Goal: Transaction & Acquisition: Purchase product/service

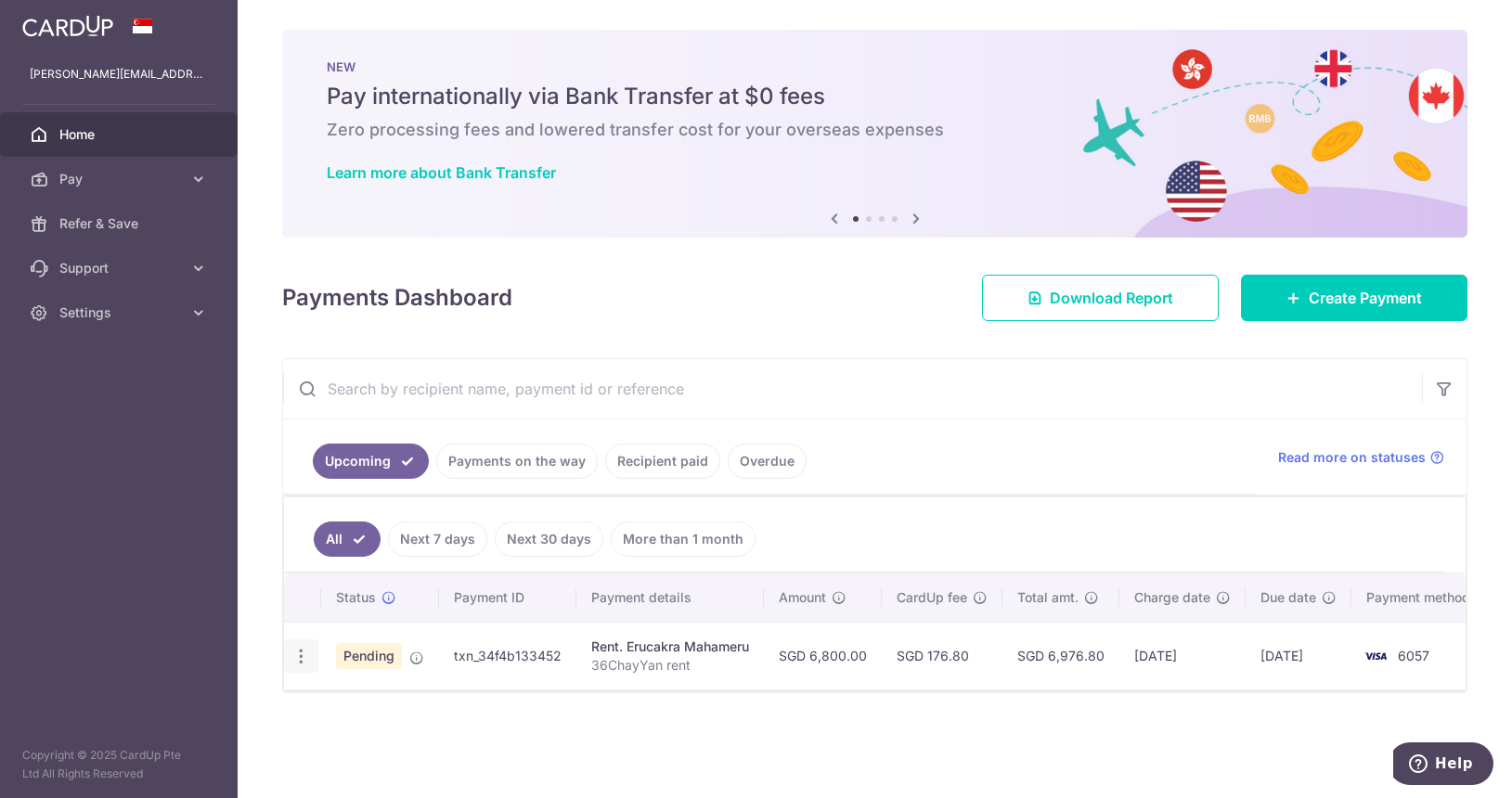
click at [302, 663] on icon "button" at bounding box center [301, 657] width 19 height 19
click at [302, 657] on icon "button" at bounding box center [301, 657] width 19 height 19
click at [296, 658] on icon "button" at bounding box center [301, 657] width 19 height 19
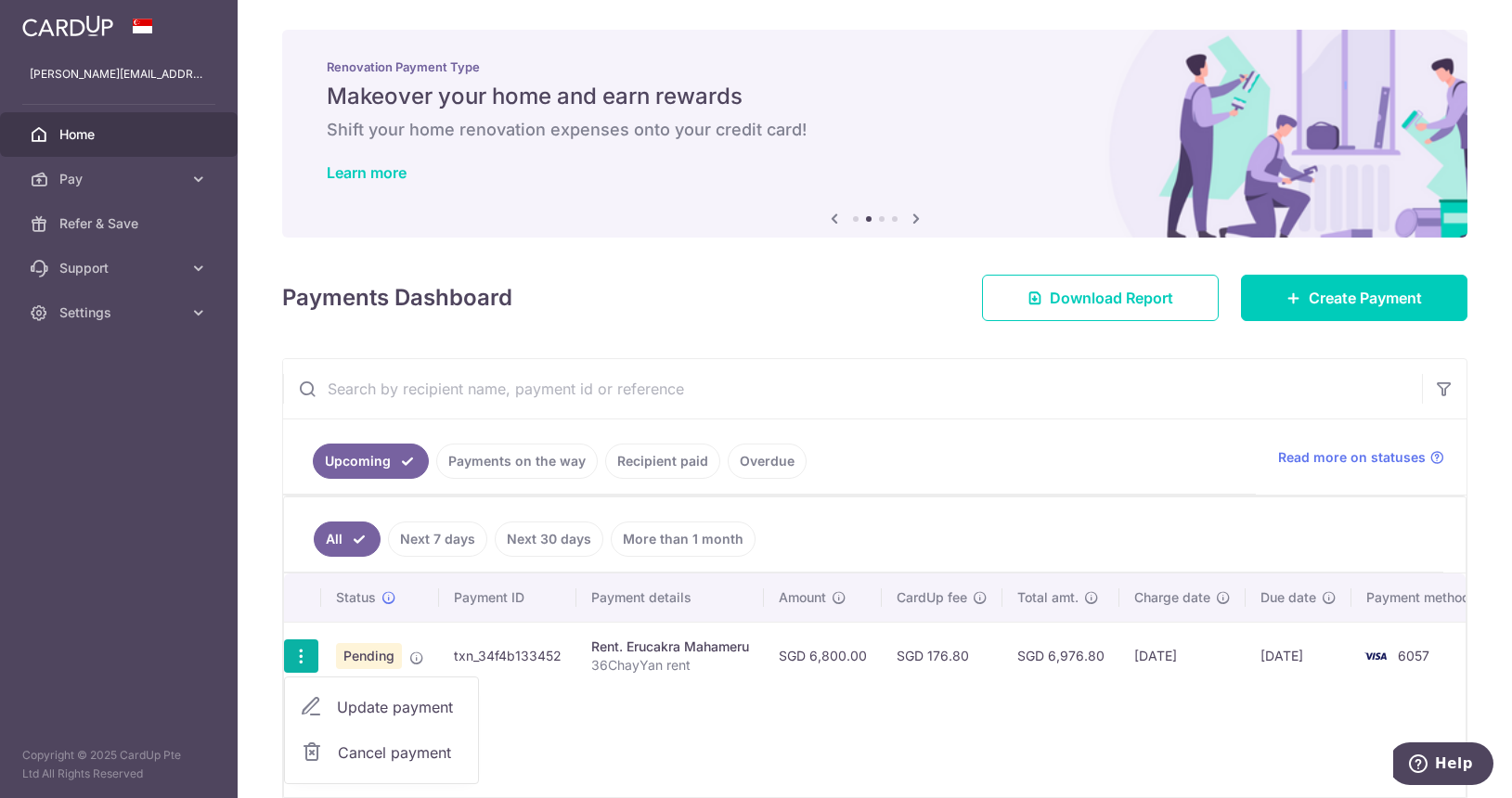
click at [377, 749] on span "Cancel payment" at bounding box center [400, 752] width 124 height 22
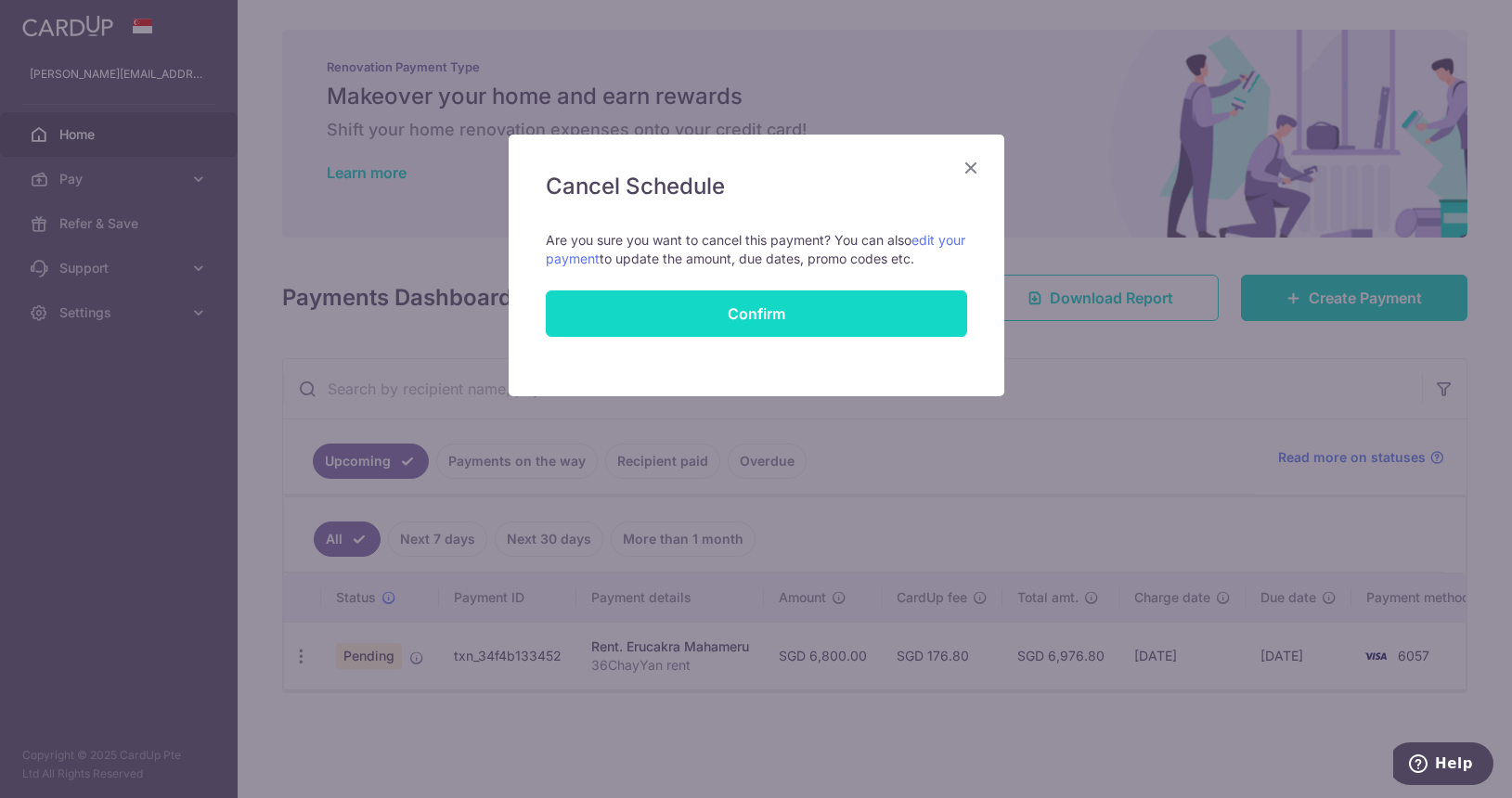
click at [811, 315] on button "Confirm" at bounding box center [757, 314] width 422 height 47
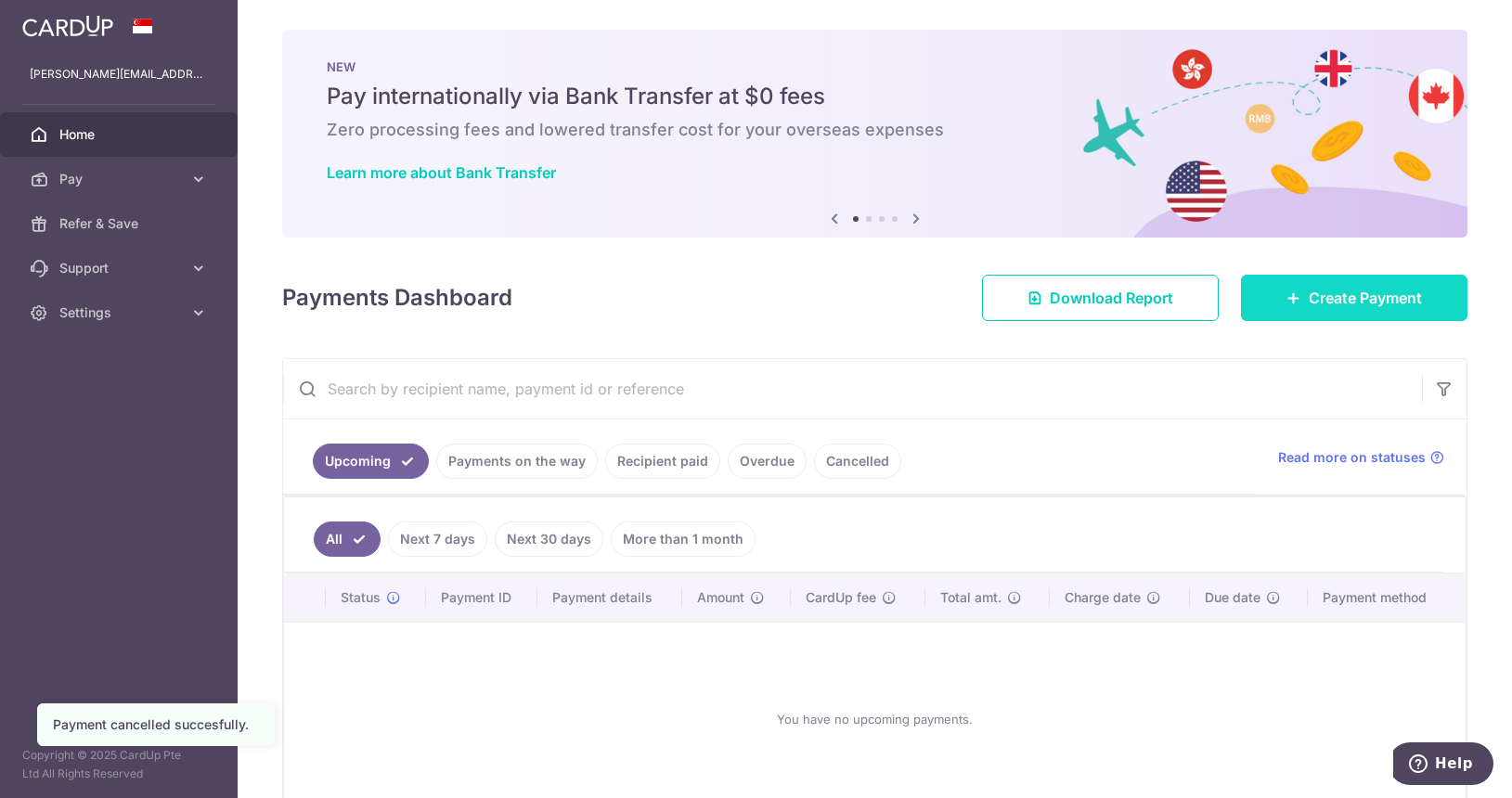
click at [1316, 302] on span "Create Payment" at bounding box center [1365, 297] width 114 height 22
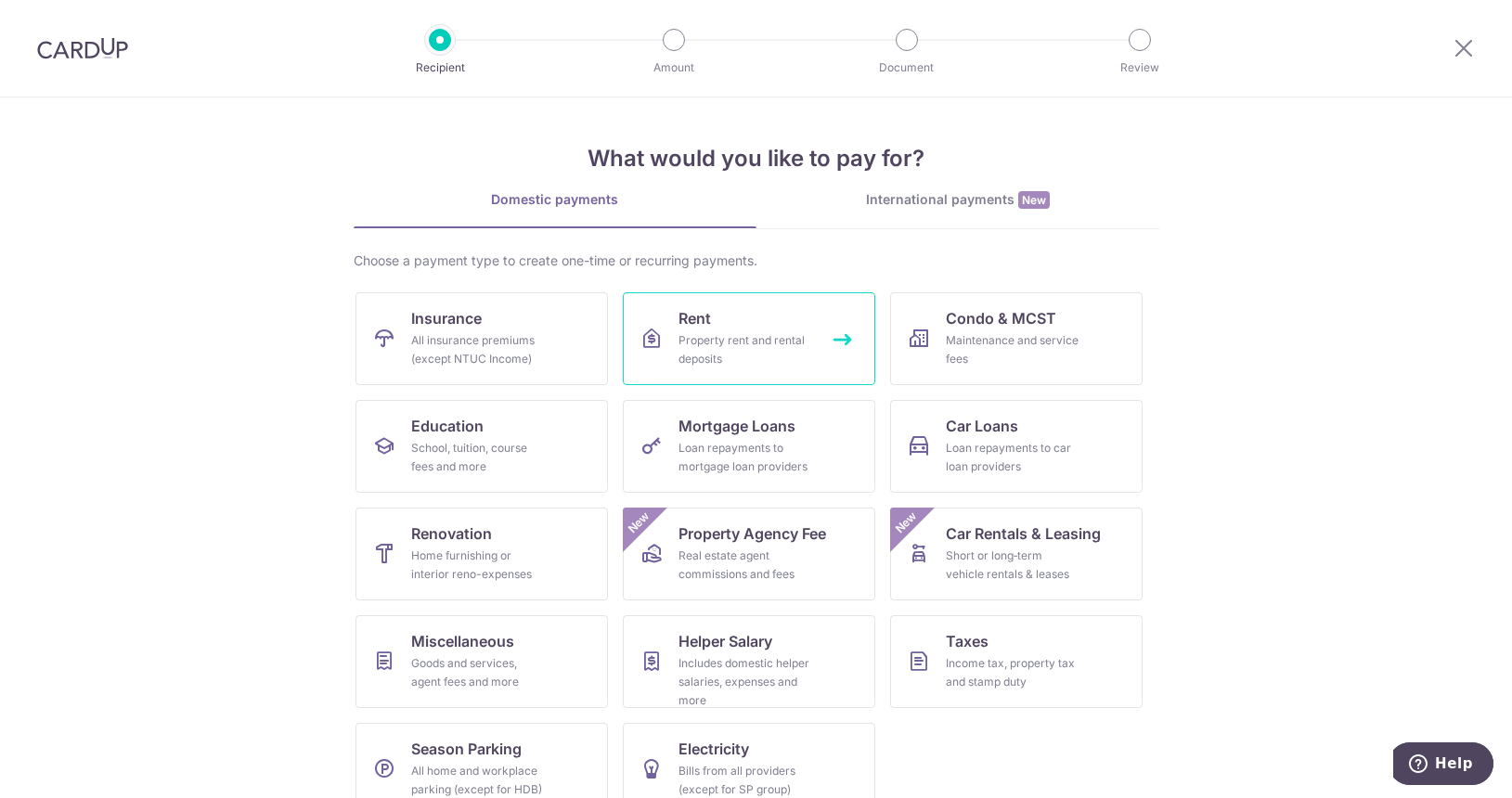
click at [734, 338] on div "Property rent and rental deposits" at bounding box center [745, 350] width 134 height 37
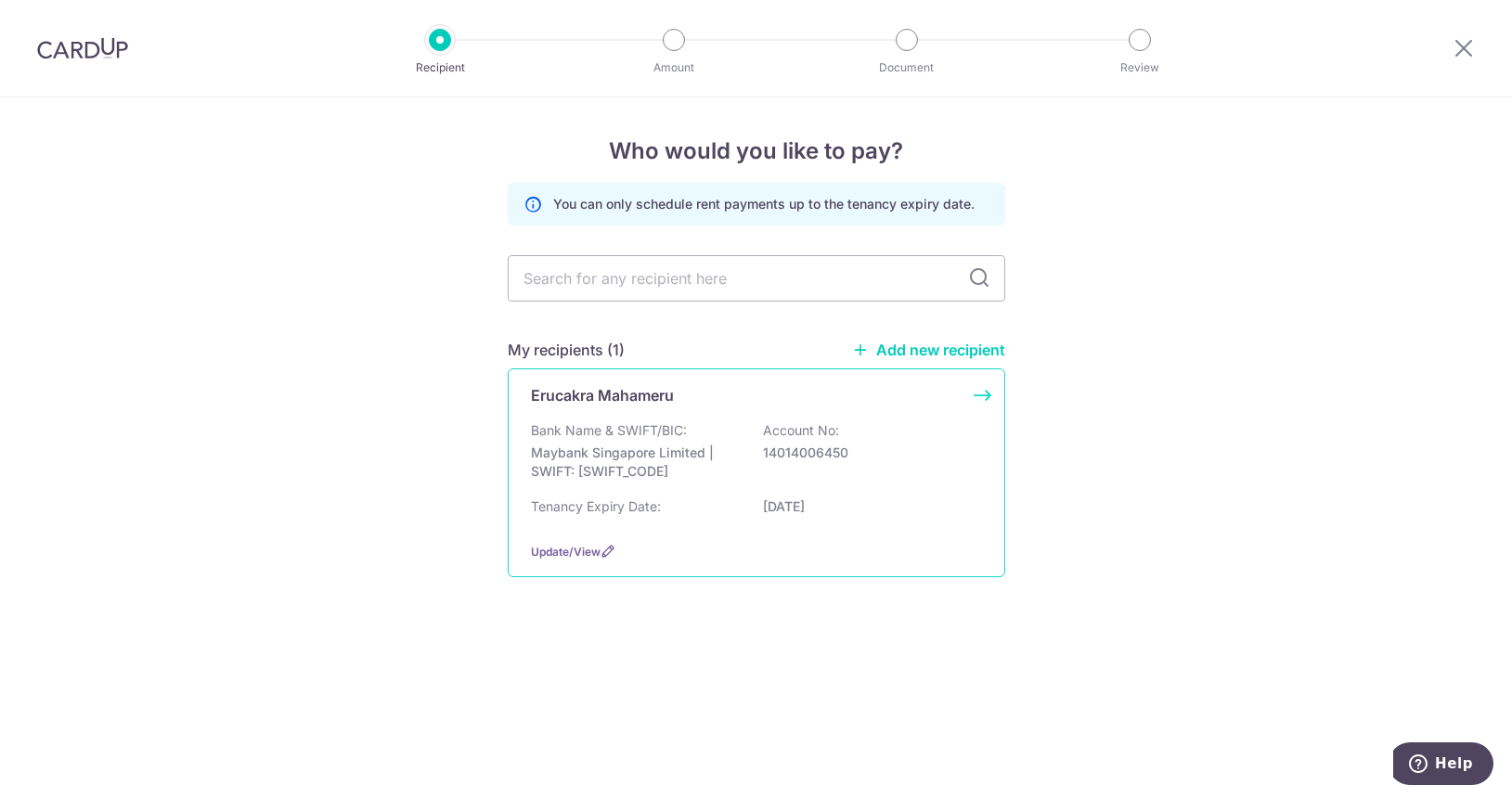
click at [981, 397] on div "Erucakra Mahameru Bank Name & SWIFT/BIC: Maybank Singapore Limited | SWIFT: MBB…" at bounding box center [756, 472] width 498 height 209
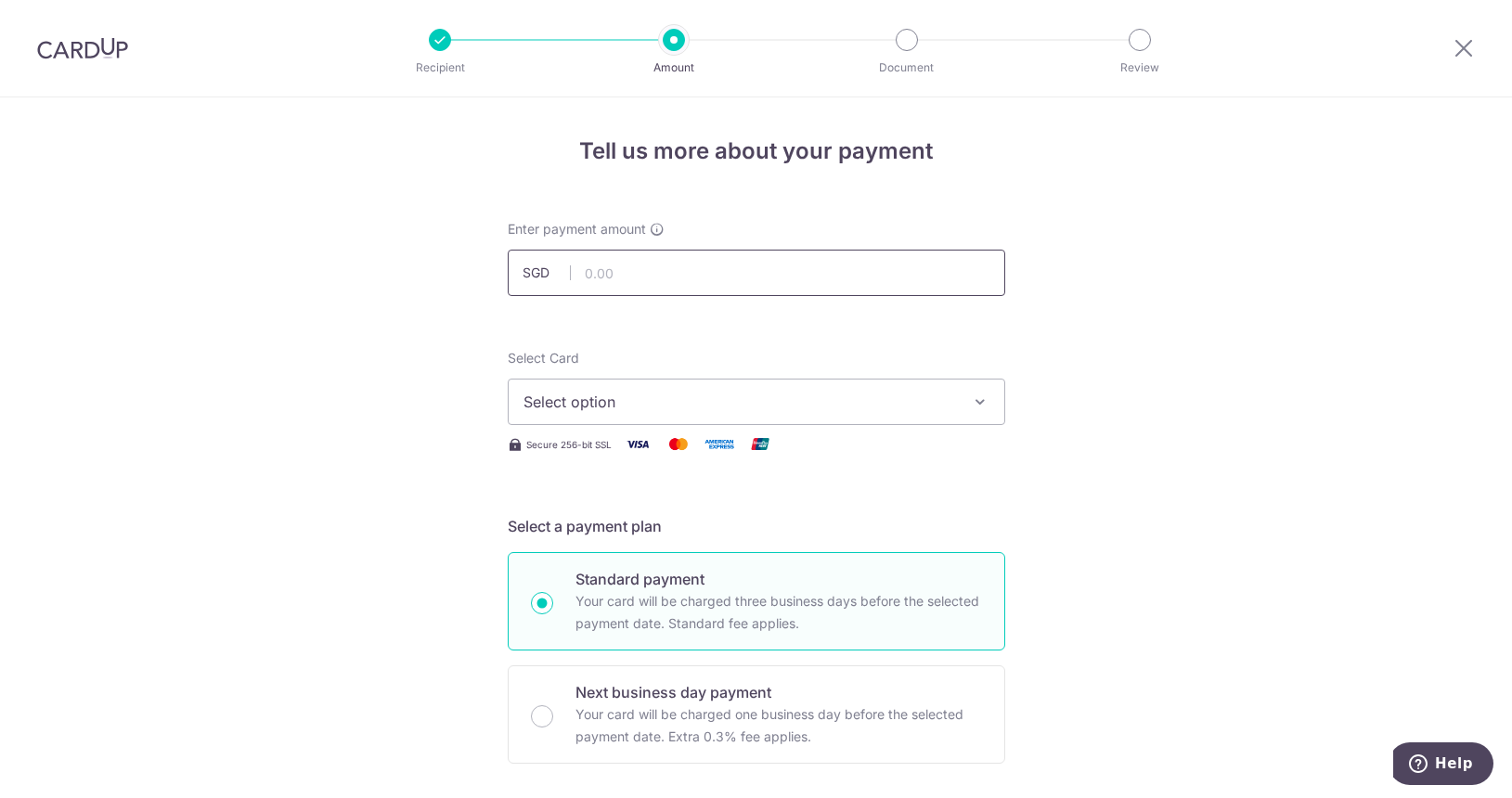
click at [826, 277] on input "text" at bounding box center [756, 273] width 498 height 47
type input "6,800.00"
click at [971, 395] on icon "button" at bounding box center [979, 401] width 18 height 18
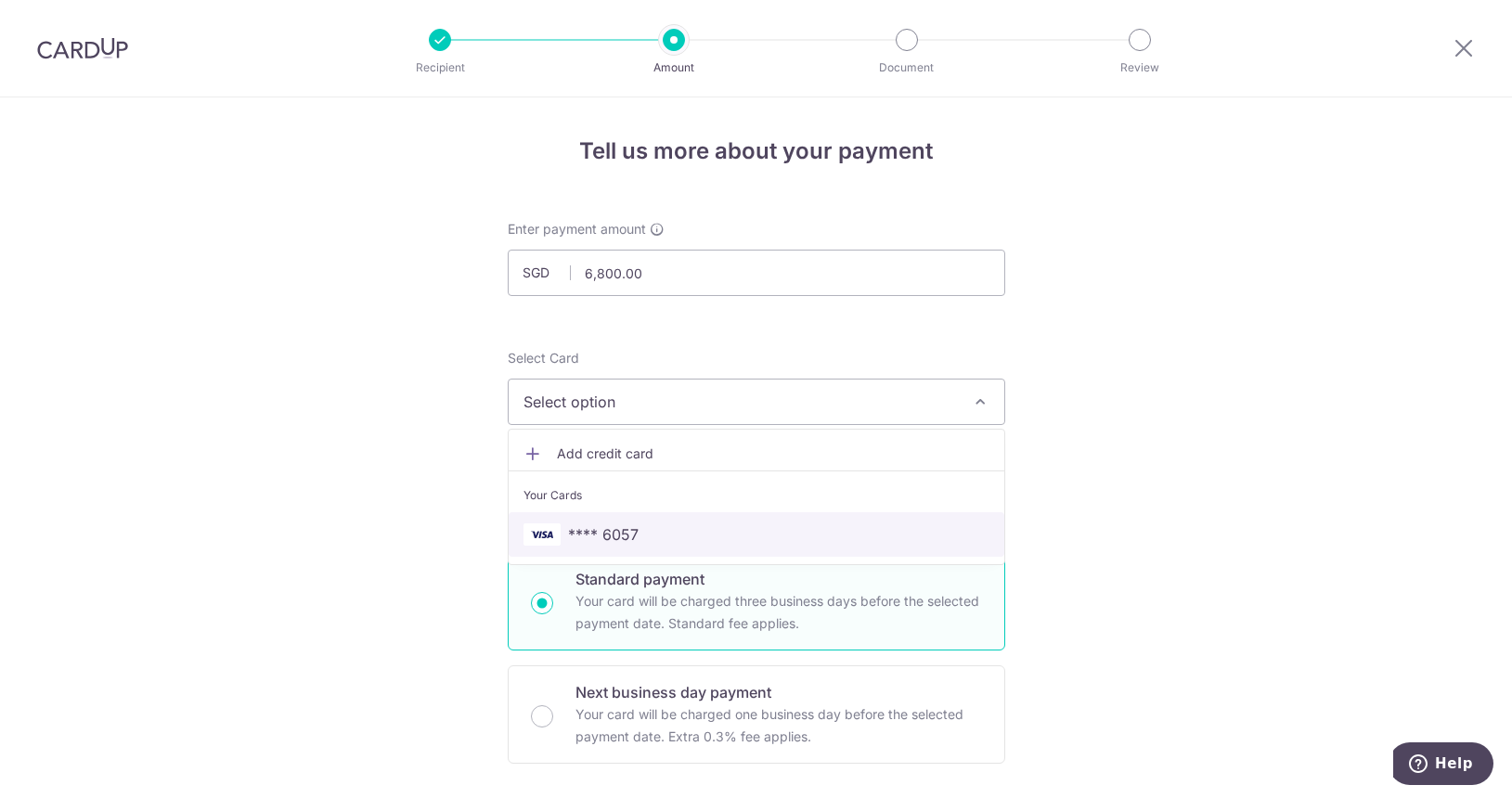
click at [640, 534] on span "**** 6057" at bounding box center [756, 535] width 465 height 22
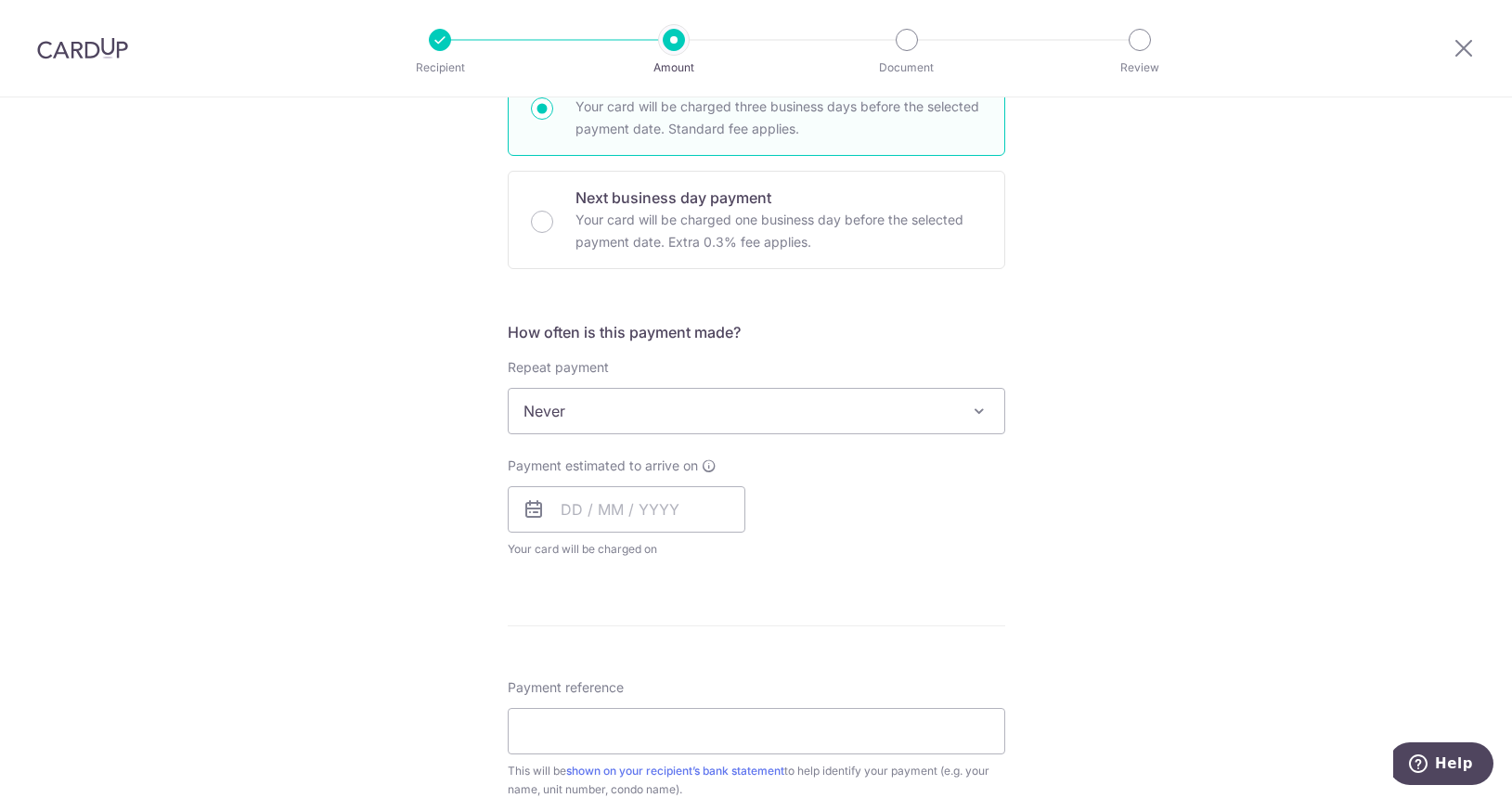
scroll to position [465, 0]
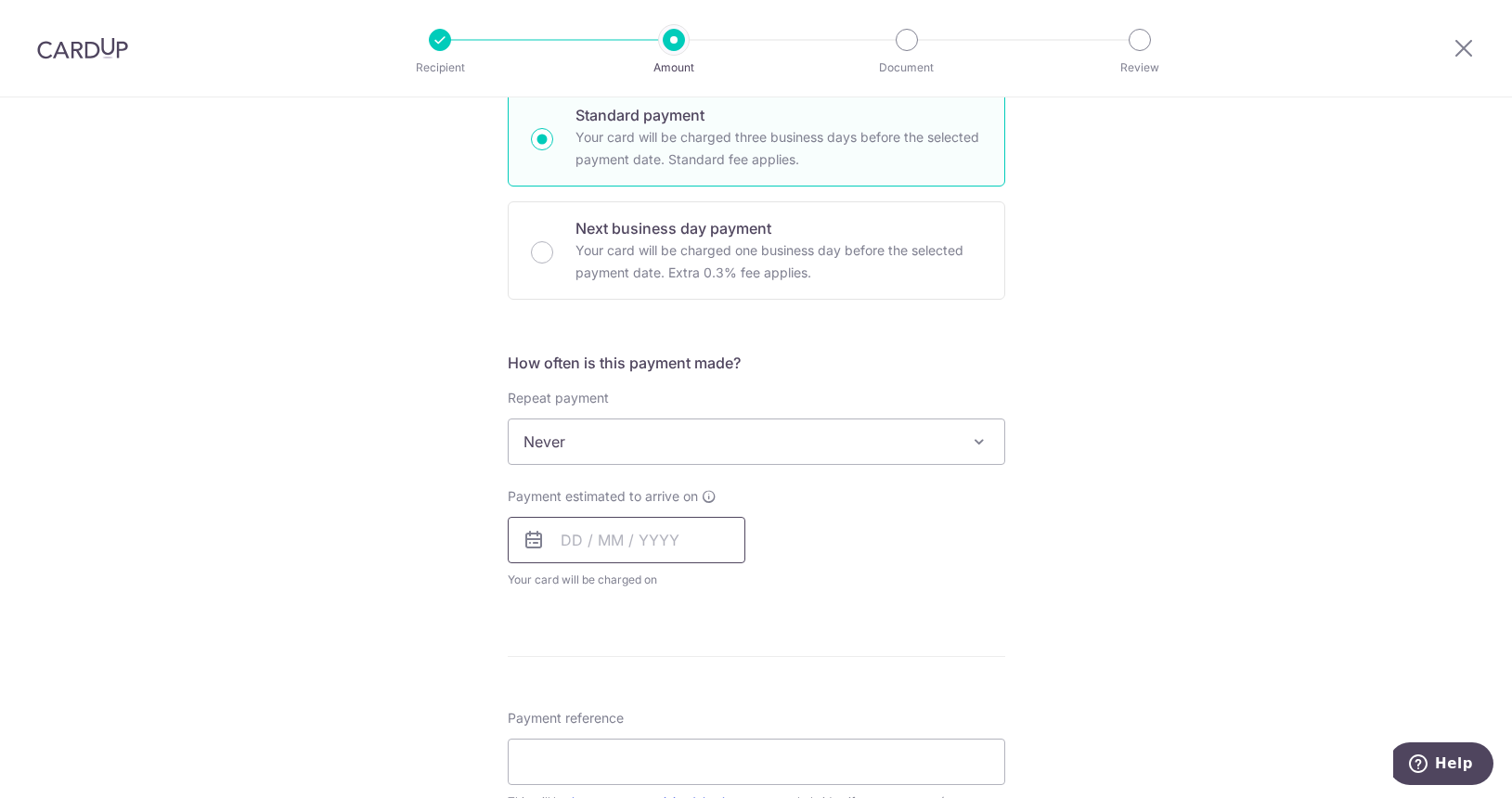
click at [690, 544] on input "text" at bounding box center [626, 540] width 237 height 47
click at [721, 671] on link "3" at bounding box center [731, 672] width 30 height 30
type input "03/10/2025"
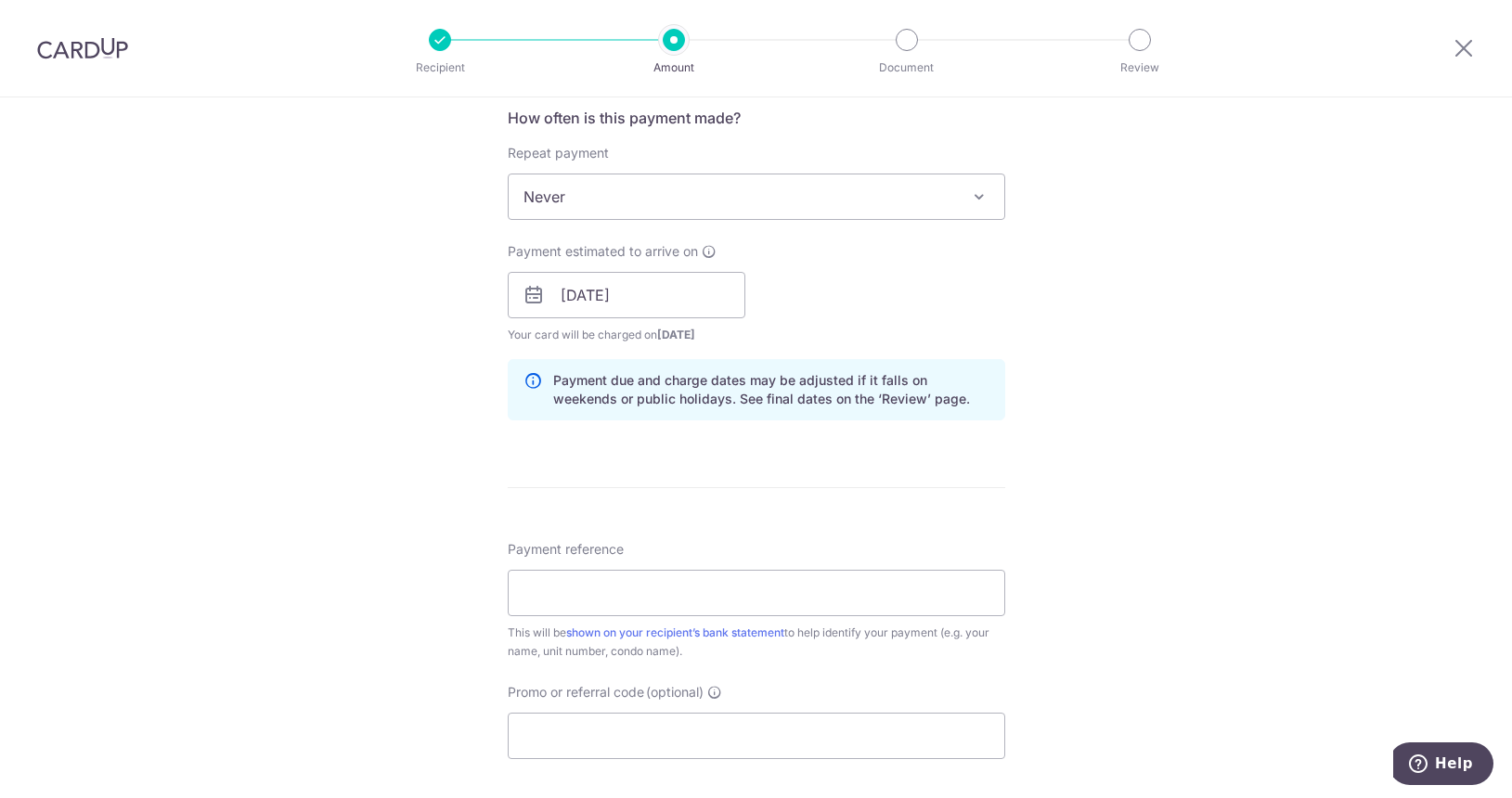
scroll to position [743, 0]
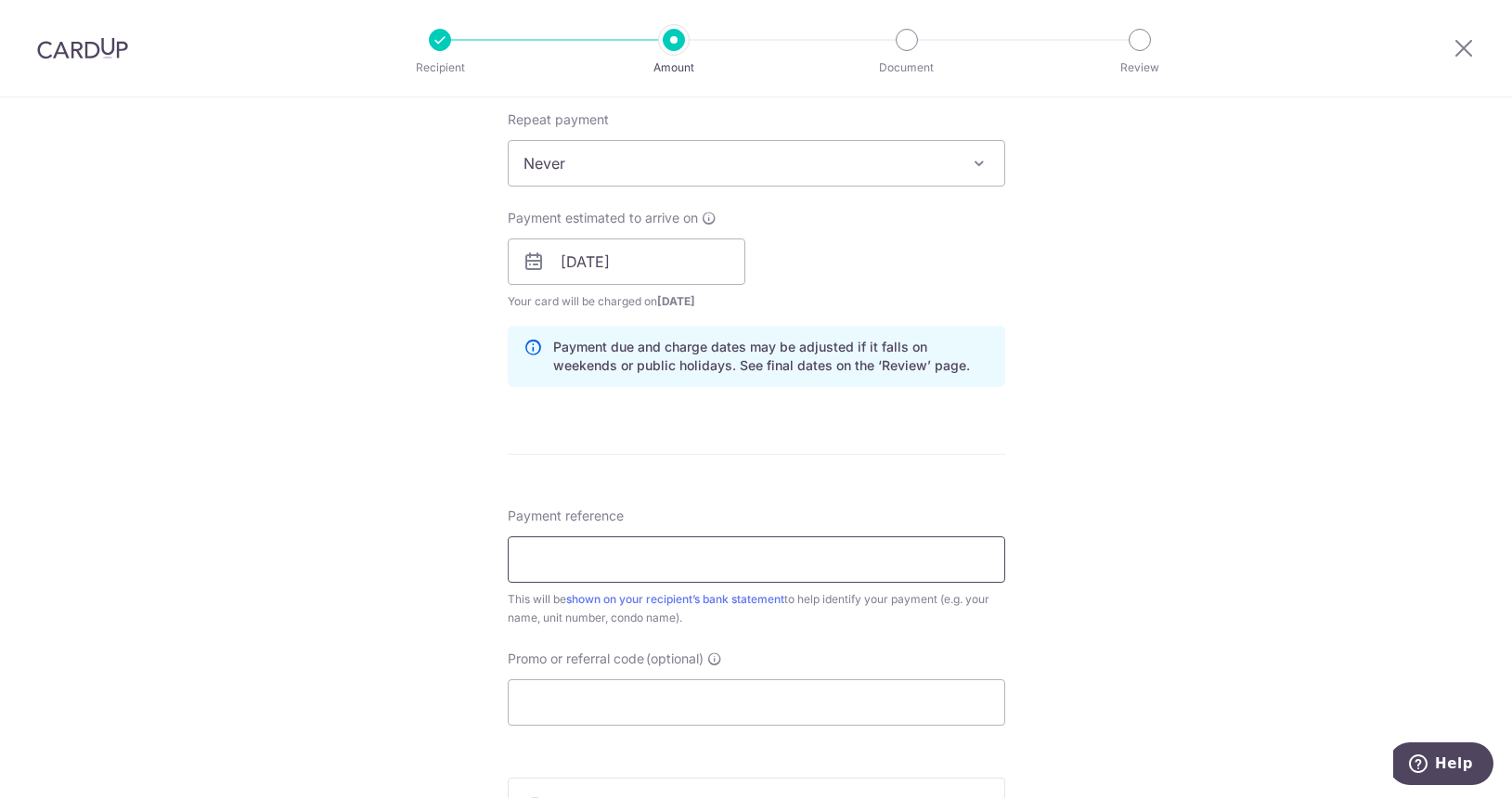
click at [798, 564] on input "Payment reference" at bounding box center [756, 560] width 498 height 47
type input "36ChayYan rent"
click at [803, 694] on input "Promo or referral code (optional)" at bounding box center [756, 703] width 498 height 47
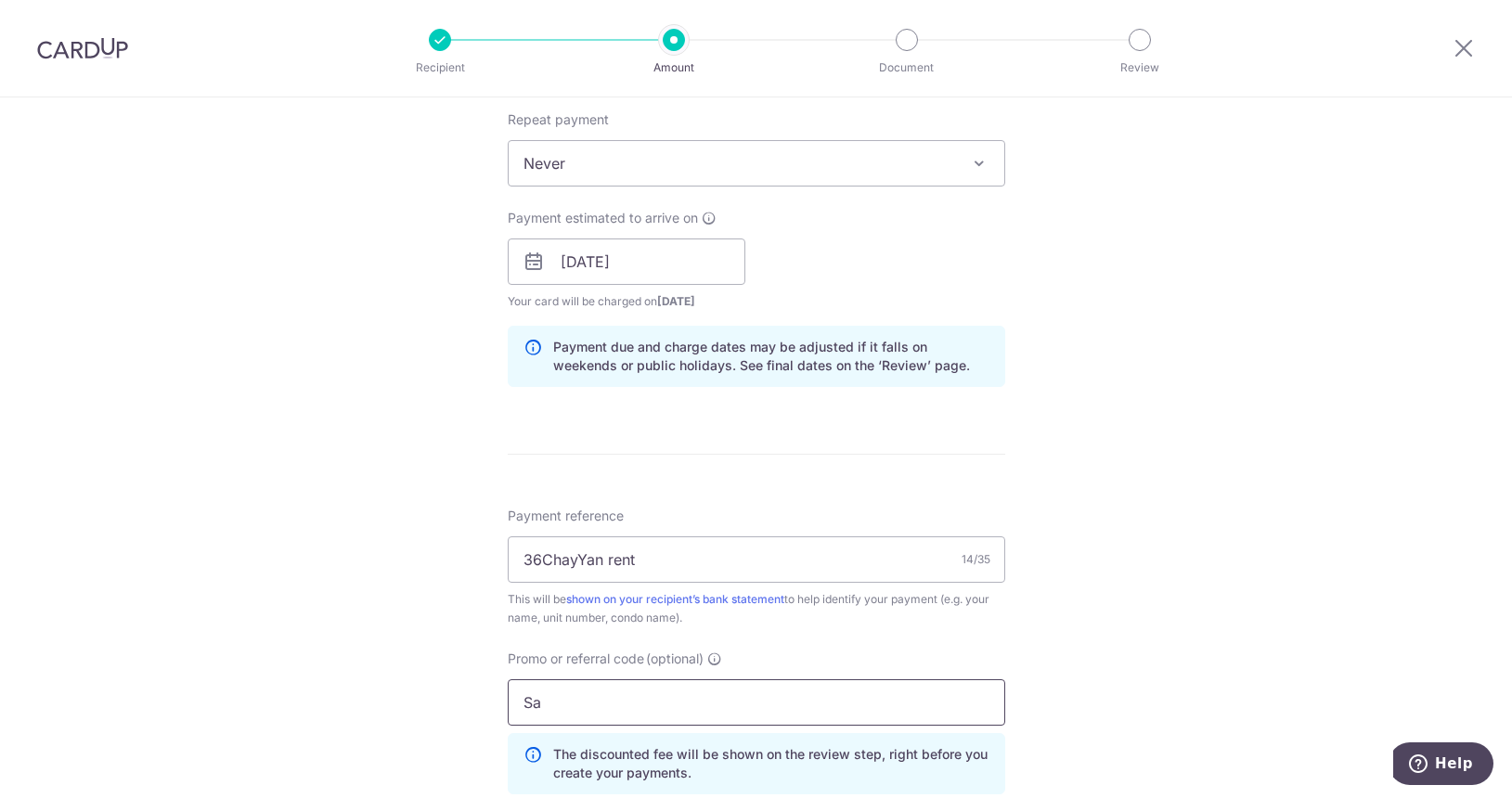
type input "S"
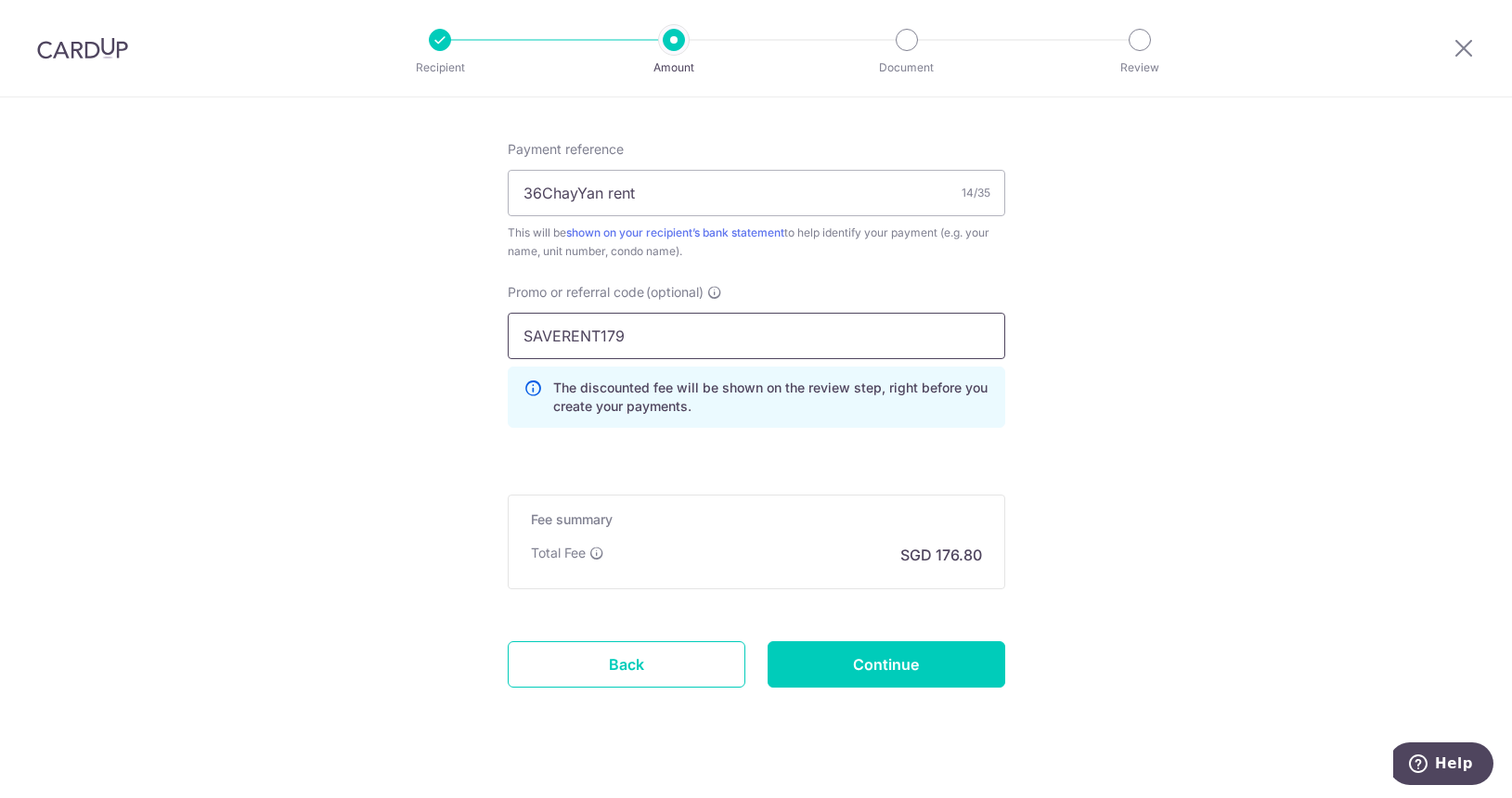
scroll to position [1114, 0]
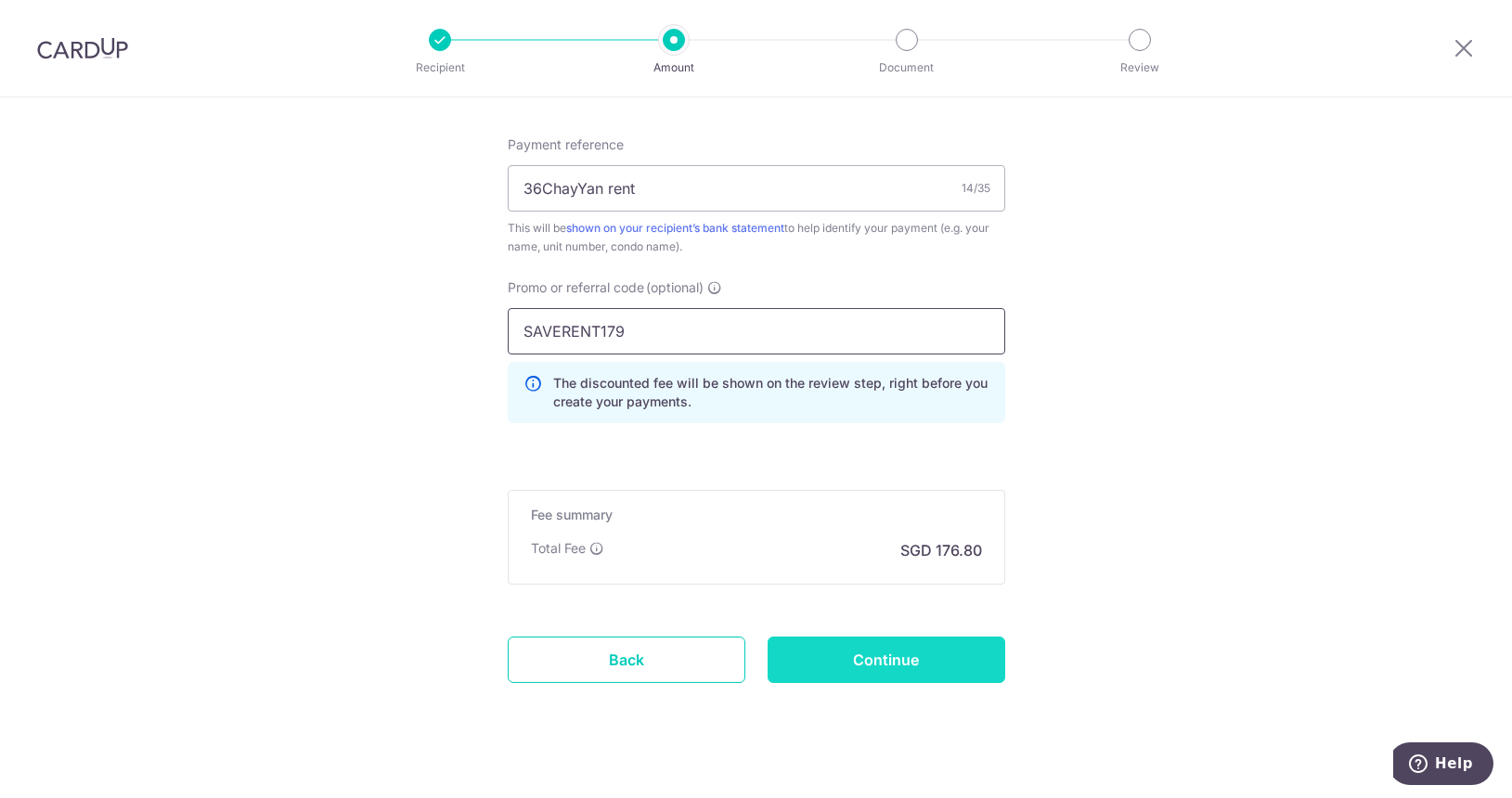
type input "SAVERENT179"
click at [911, 652] on input "Continue" at bounding box center [886, 660] width 237 height 47
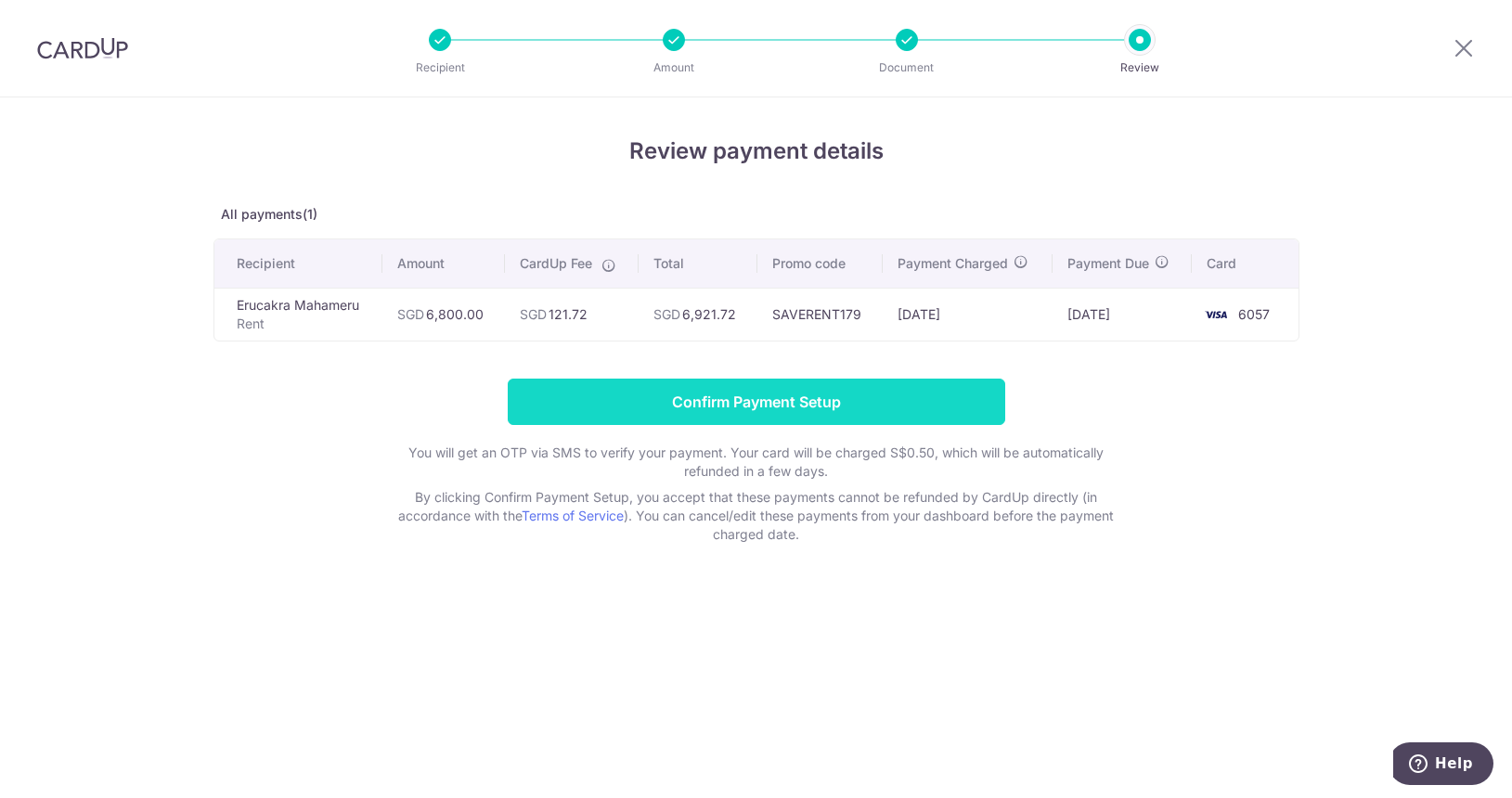
click at [797, 406] on input "Confirm Payment Setup" at bounding box center [756, 402] width 498 height 47
